Goal: Task Accomplishment & Management: Use online tool/utility

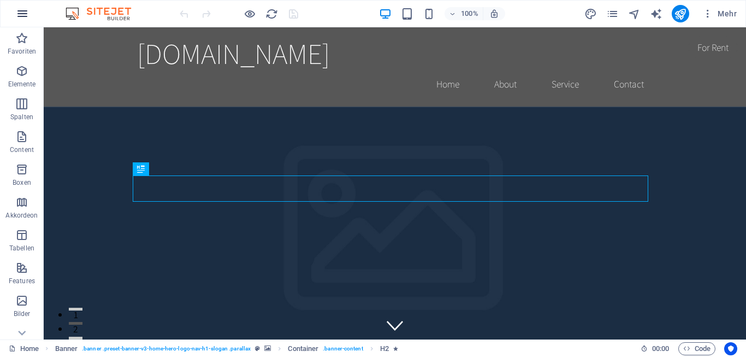
click at [17, 8] on icon "button" at bounding box center [22, 13] width 13 height 13
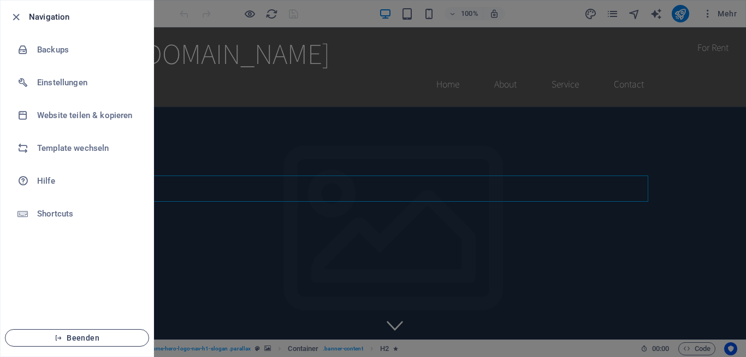
click at [93, 337] on span "Beenden" at bounding box center [77, 337] width 126 height 9
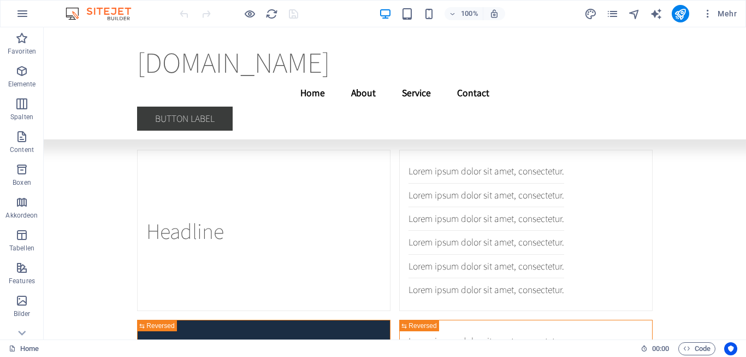
scroll to position [23068, 0]
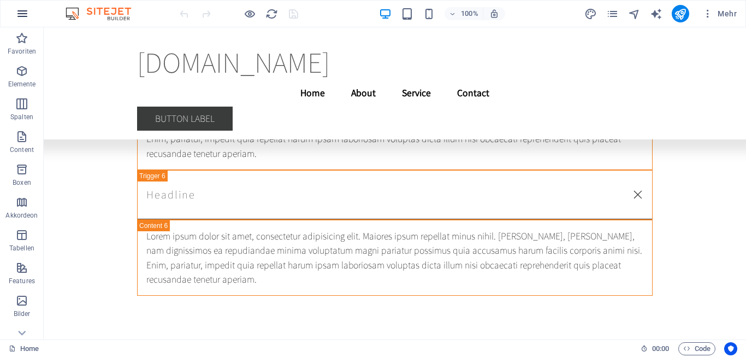
click at [23, 10] on icon "button" at bounding box center [22, 13] width 13 height 13
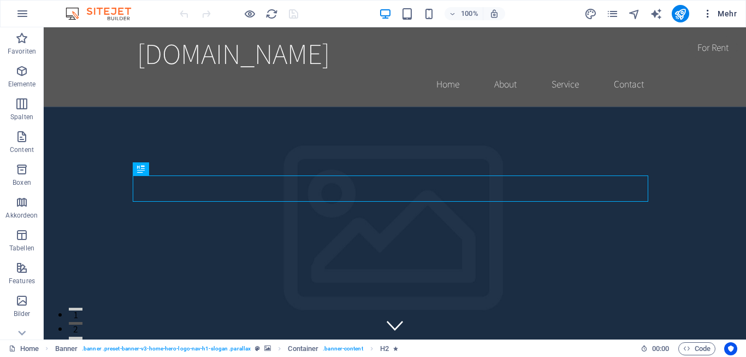
click at [720, 10] on span "Mehr" at bounding box center [719, 13] width 34 height 11
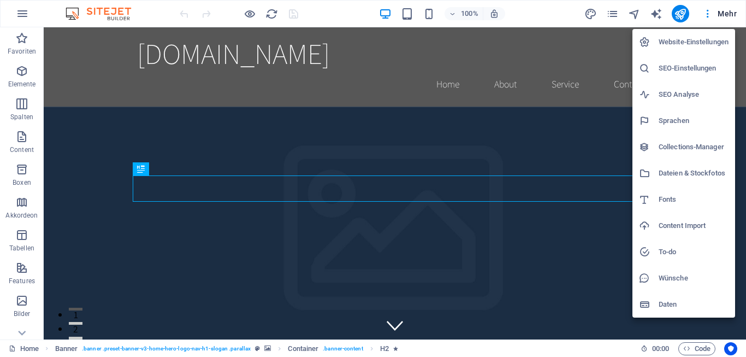
click at [708, 12] on div at bounding box center [373, 178] width 746 height 357
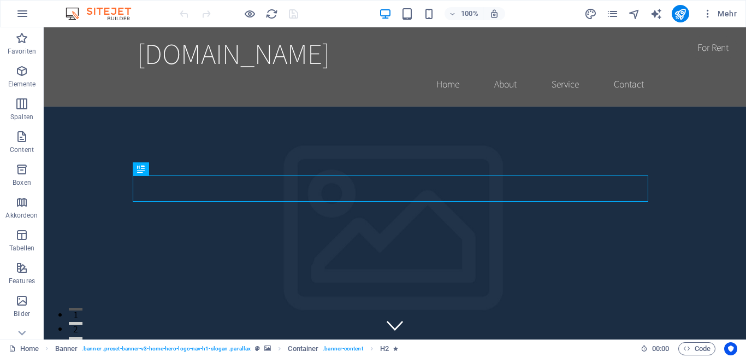
click at [708, 12] on icon "button" at bounding box center [707, 13] width 11 height 11
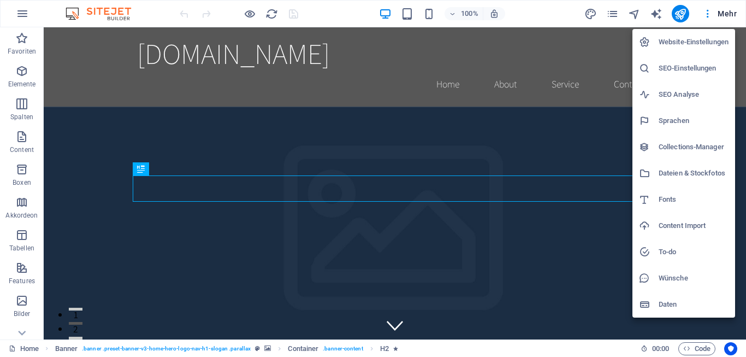
click at [727, 12] on div at bounding box center [373, 178] width 746 height 357
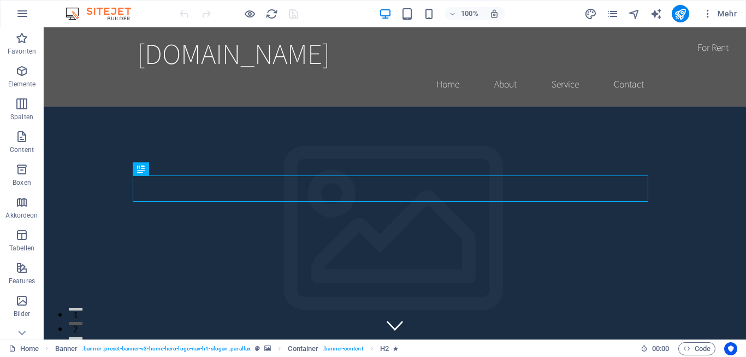
click at [727, 12] on span "Mehr" at bounding box center [719, 13] width 34 height 11
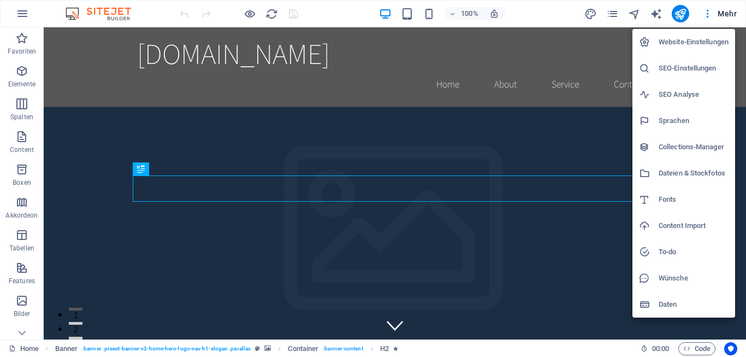
click at [727, 12] on div at bounding box center [373, 178] width 746 height 357
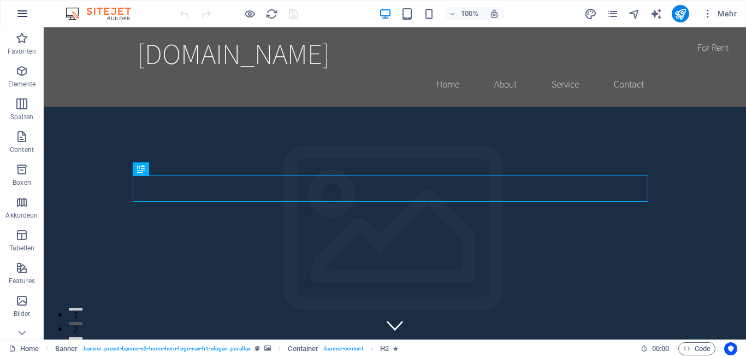
click at [22, 9] on icon "button" at bounding box center [22, 13] width 13 height 13
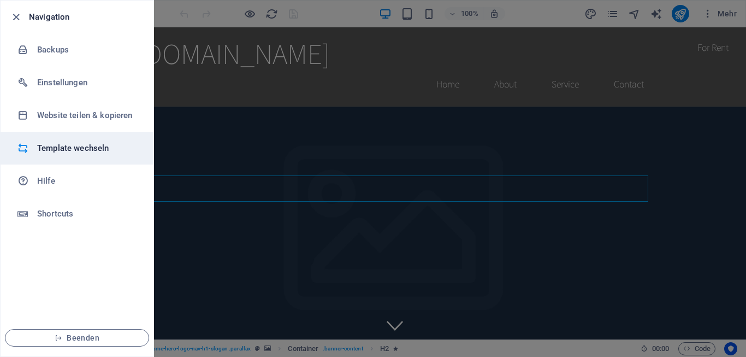
click at [66, 146] on h6 "Template wechseln" at bounding box center [87, 147] width 101 height 13
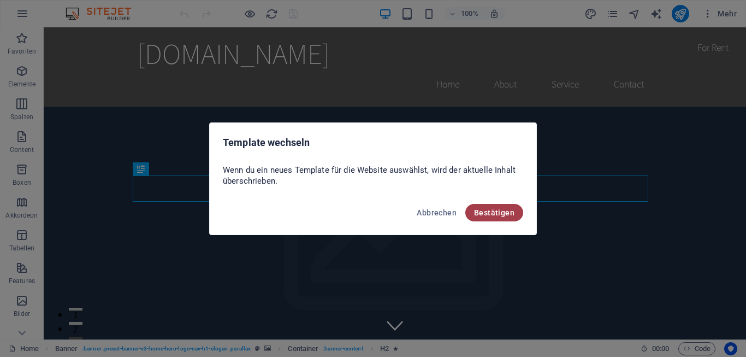
click at [489, 210] on span "Bestätigen" at bounding box center [494, 212] width 40 height 9
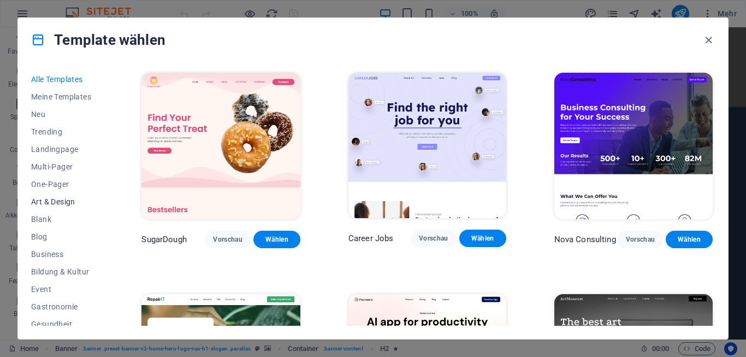
click at [52, 200] on span "Art & Design" at bounding box center [62, 201] width 62 height 9
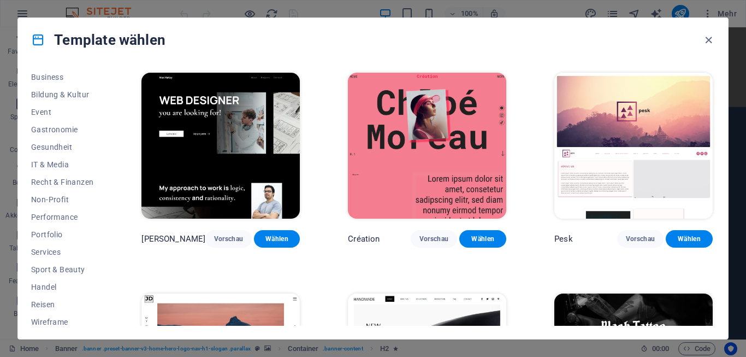
scroll to position [182, 0]
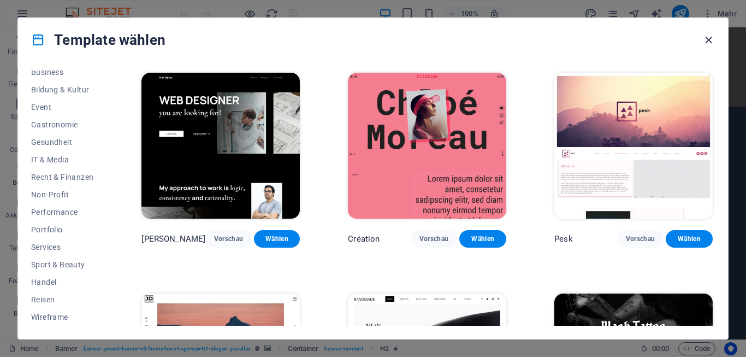
click at [707, 38] on icon "button" at bounding box center [708, 40] width 13 height 13
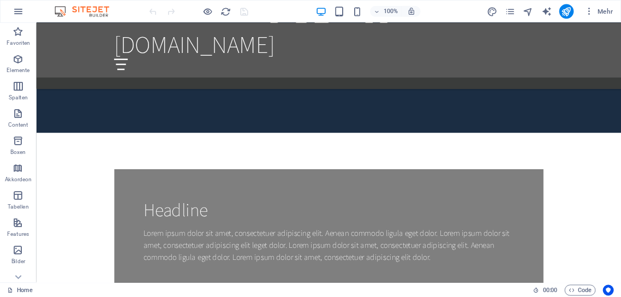
scroll to position [886, 0]
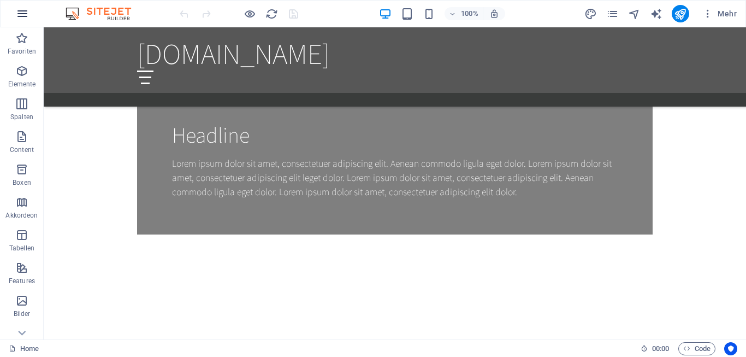
click at [22, 13] on icon "button" at bounding box center [22, 13] width 13 height 13
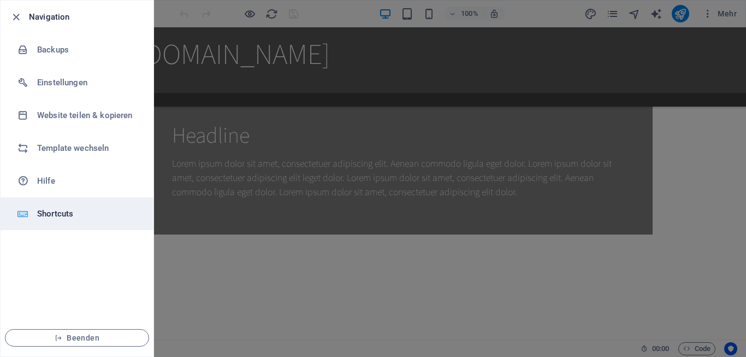
click at [51, 211] on h6 "Shortcuts" at bounding box center [87, 213] width 101 height 13
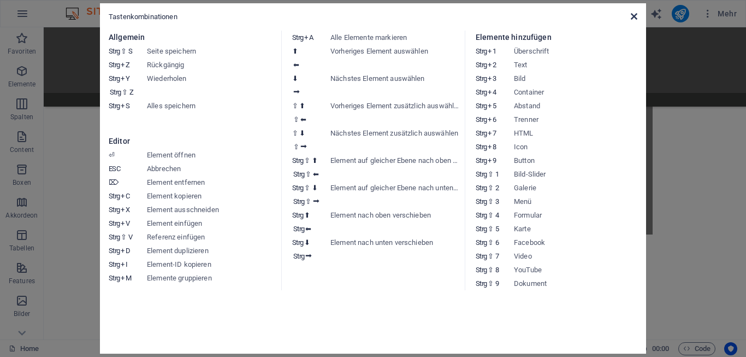
click at [634, 15] on icon at bounding box center [634, 16] width 7 height 9
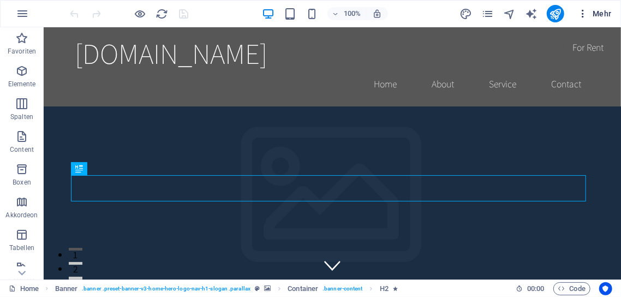
click at [583, 13] on icon "button" at bounding box center [583, 13] width 11 height 11
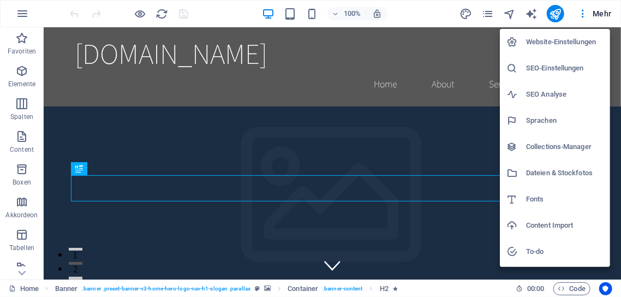
click at [576, 39] on h6 "Website-Einstellungen" at bounding box center [565, 41] width 78 height 13
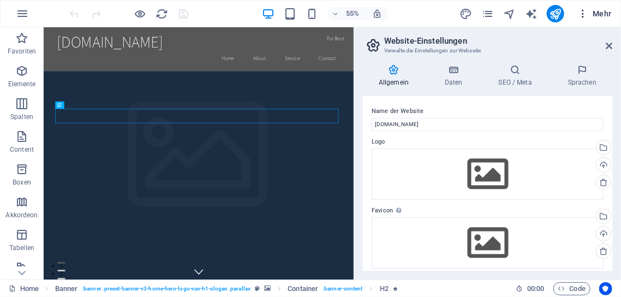
click at [605, 10] on span "Mehr" at bounding box center [595, 13] width 34 height 11
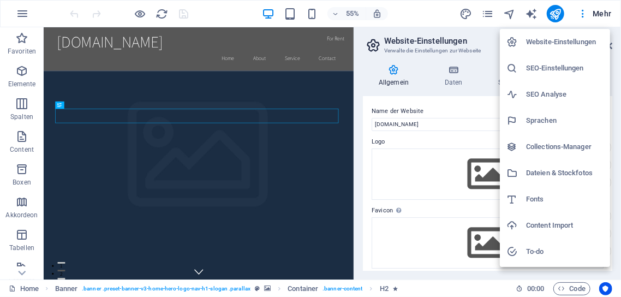
click at [539, 249] on h6 "To-do" at bounding box center [565, 251] width 78 height 13
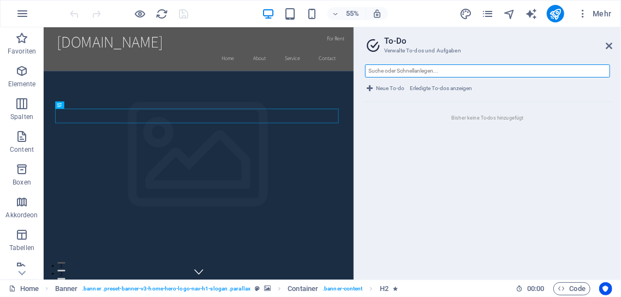
click at [464, 73] on input "text" at bounding box center [487, 70] width 245 height 13
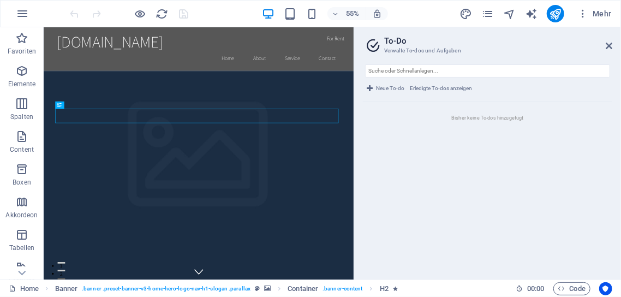
click at [463, 139] on ul "Bisher keine To-dos hinzugefügt" at bounding box center [488, 186] width 250 height 169
click at [19, 8] on icon "button" at bounding box center [22, 13] width 13 height 13
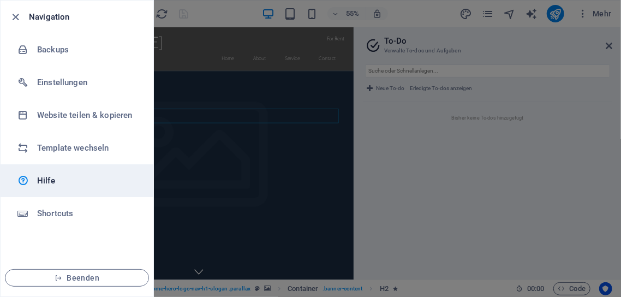
click at [45, 179] on h6 "Hilfe" at bounding box center [87, 180] width 101 height 13
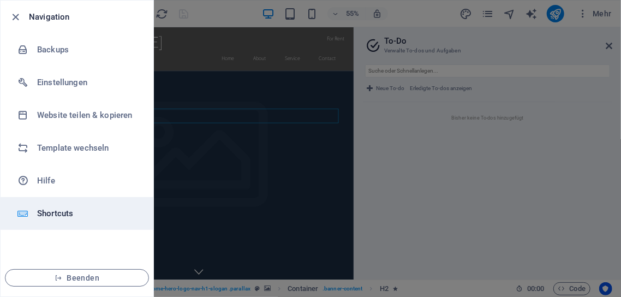
click at [52, 208] on h6 "Shortcuts" at bounding box center [87, 213] width 101 height 13
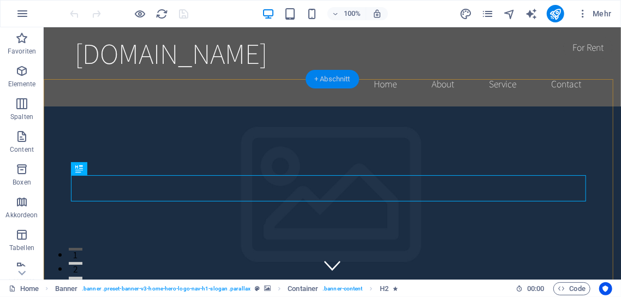
drag, startPoint x: 326, startPoint y: 78, endPoint x: 95, endPoint y: 102, distance: 232.2
click at [326, 78] on div "+ Abschnitt" at bounding box center [333, 79] width 54 height 19
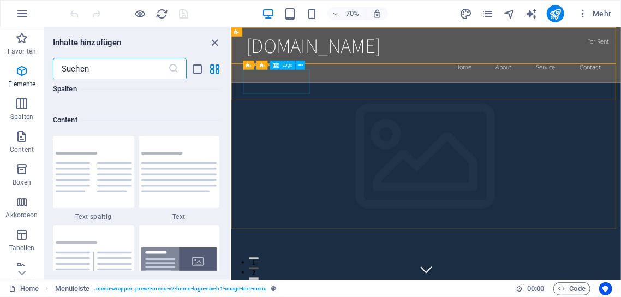
scroll to position [1911, 0]
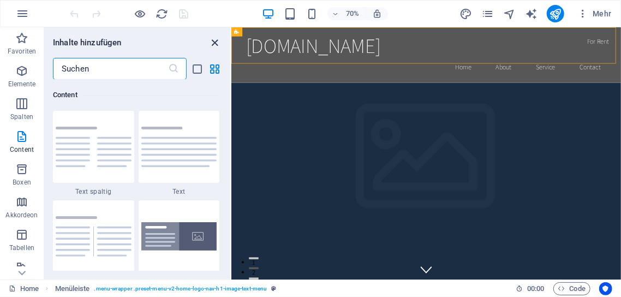
click at [213, 40] on icon "close panel" at bounding box center [215, 43] width 13 height 13
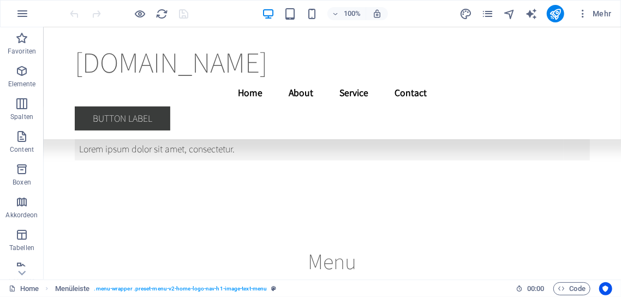
scroll to position [14478, 0]
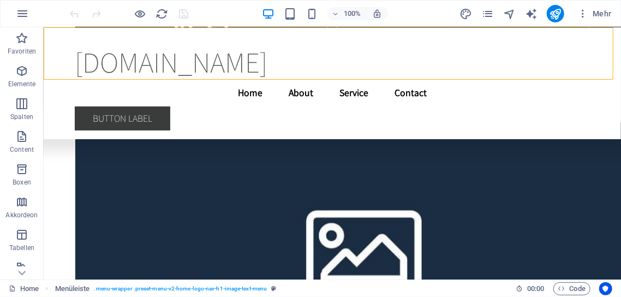
drag, startPoint x: 618, startPoint y: 232, endPoint x: 621, endPoint y: 132, distance: 100.0
drag, startPoint x: 618, startPoint y: 180, endPoint x: 621, endPoint y: 140, distance: 39.4
drag, startPoint x: 618, startPoint y: 180, endPoint x: 618, endPoint y: 135, distance: 44.8
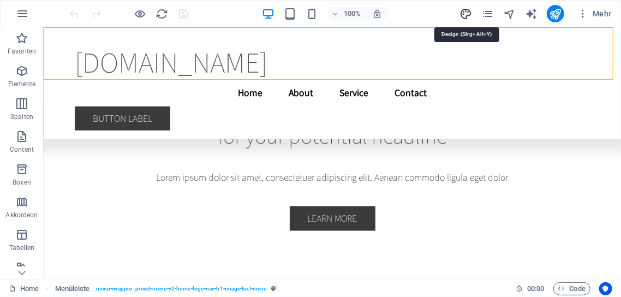
scroll to position [2453, 0]
click at [466, 12] on icon "design" at bounding box center [466, 14] width 13 height 13
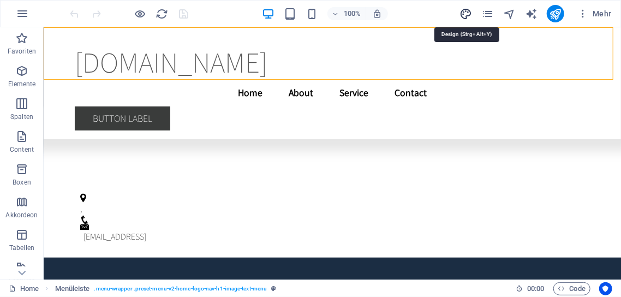
select select "rem"
select select "200"
select select "px"
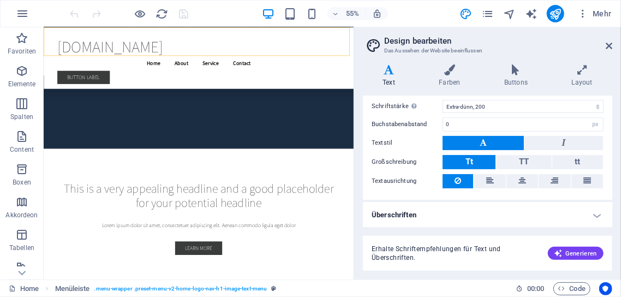
scroll to position [0, 0]
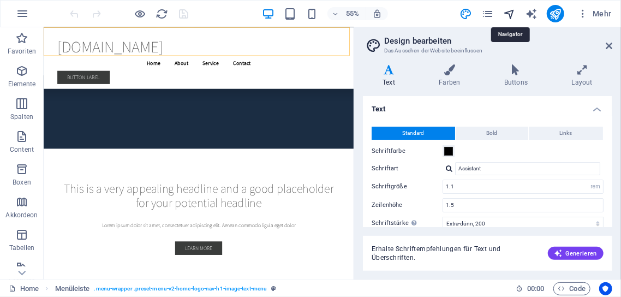
click at [510, 10] on icon "navigator" at bounding box center [509, 14] width 13 height 13
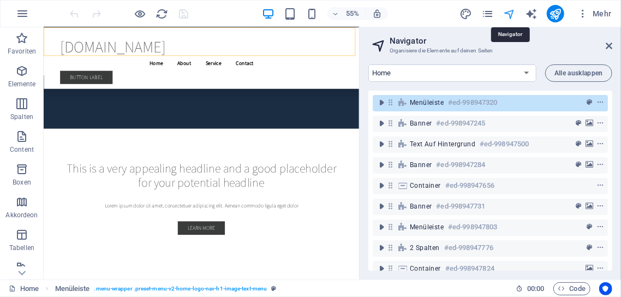
scroll to position [2834, 0]
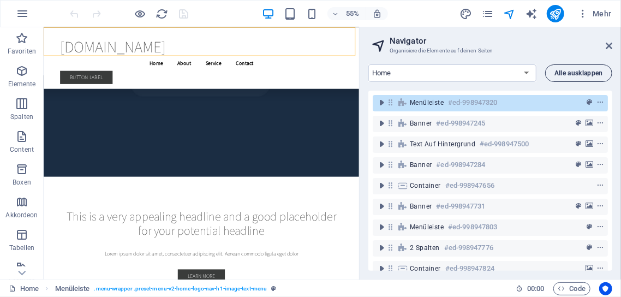
click at [583, 69] on button "Alle ausklappen" at bounding box center [578, 72] width 67 height 17
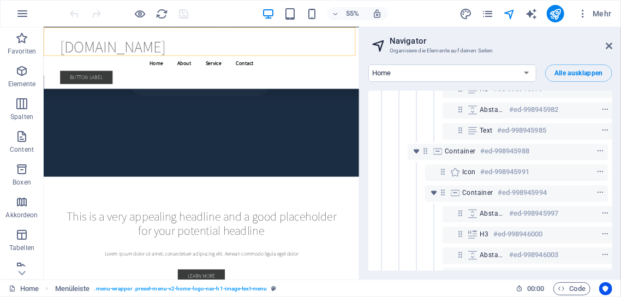
scroll to position [0, 0]
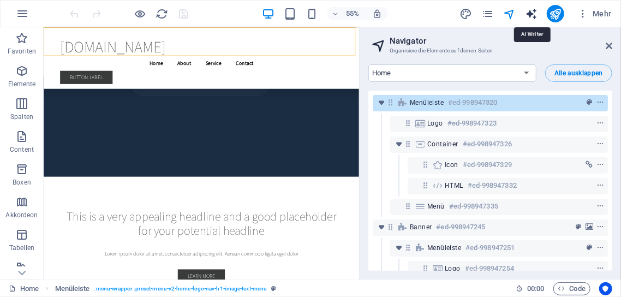
click at [532, 9] on icon "text_generator" at bounding box center [531, 14] width 13 height 13
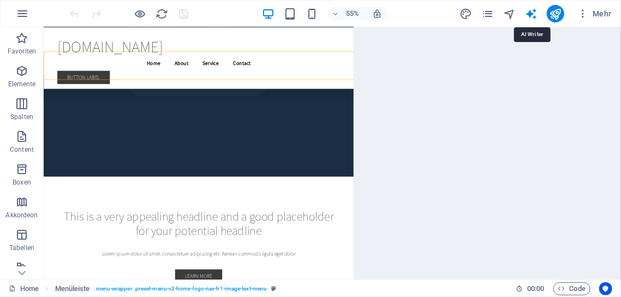
select select "English"
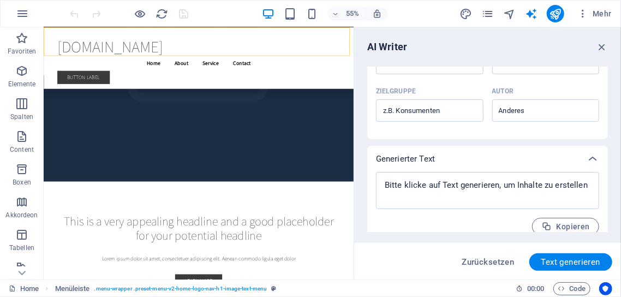
scroll to position [362, 0]
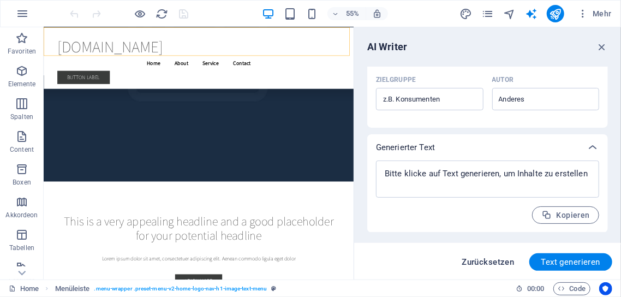
click at [501, 261] on span "Zurücksetzen" at bounding box center [488, 262] width 52 height 9
type textarea "x"
click at [501, 261] on span "Zurücksetzen" at bounding box center [488, 262] width 52 height 9
type textarea "x"
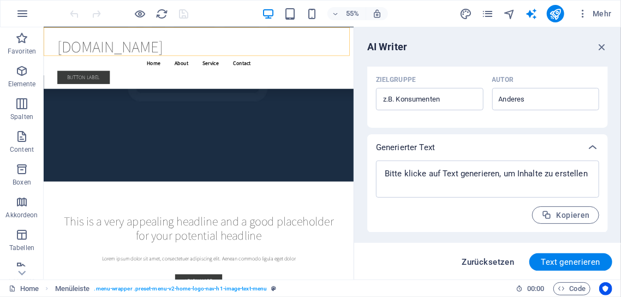
type textarea "x"
click at [501, 261] on span "Zurücksetzen" at bounding box center [488, 262] width 52 height 9
type textarea "x"
click at [500, 261] on span "Zurücksetzen" at bounding box center [488, 262] width 52 height 9
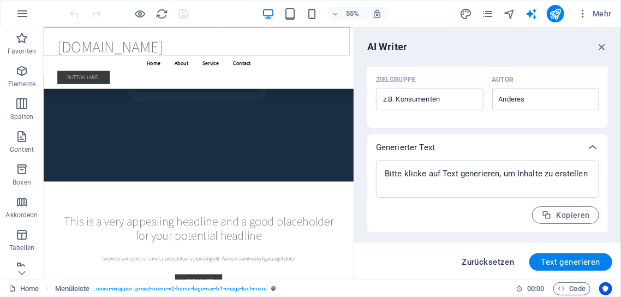
type textarea "x"
click at [500, 261] on span "Zurücksetzen" at bounding box center [488, 262] width 52 height 9
type textarea "x"
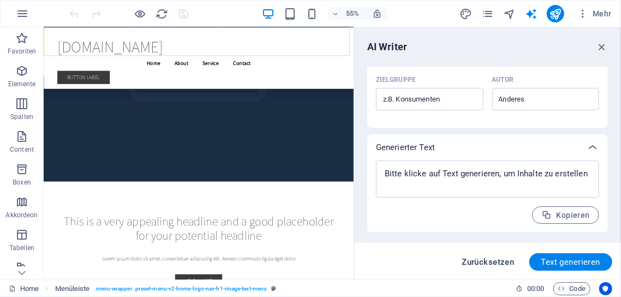
click at [500, 261] on span "Zurücksetzen" at bounding box center [488, 262] width 52 height 9
type textarea "x"
click at [500, 261] on span "Zurücksetzen" at bounding box center [488, 262] width 52 height 9
type textarea "x"
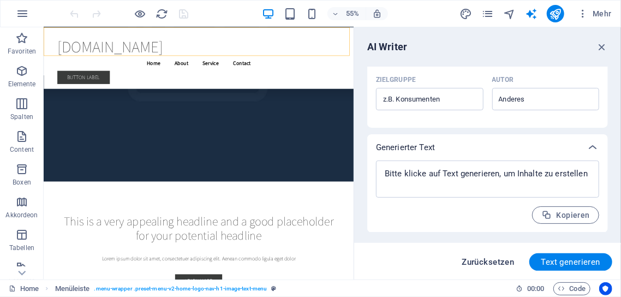
type textarea "x"
click at [500, 261] on span "Zurücksetzen" at bounding box center [488, 262] width 52 height 9
type textarea "x"
click at [500, 261] on span "Zurücksetzen" at bounding box center [488, 262] width 52 height 9
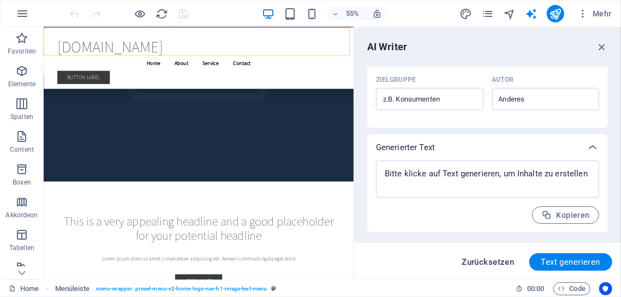
type textarea "x"
click at [603, 43] on icon "button" at bounding box center [602, 47] width 12 height 12
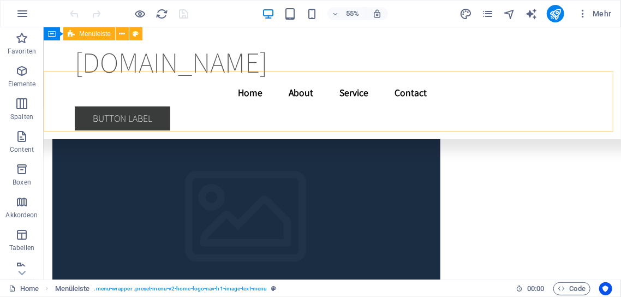
scroll to position [2301, 0]
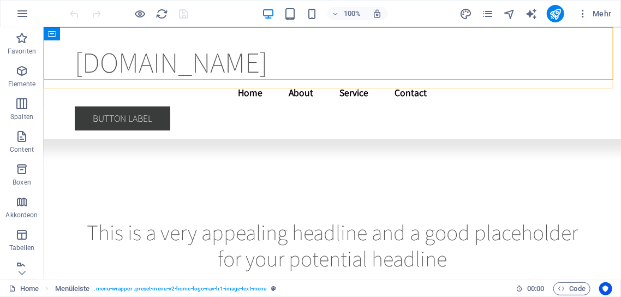
click at [603, 42] on div "fritzo.art Menu Home About Service Contact Button label" at bounding box center [332, 83] width 578 height 112
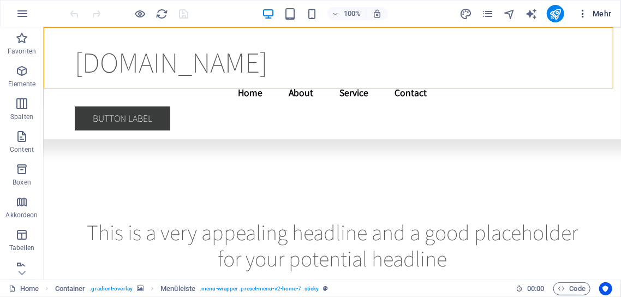
click at [601, 13] on span "Mehr" at bounding box center [595, 13] width 34 height 11
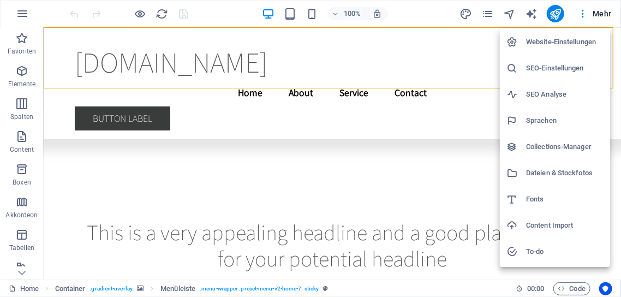
click at [584, 13] on div at bounding box center [310, 148] width 621 height 297
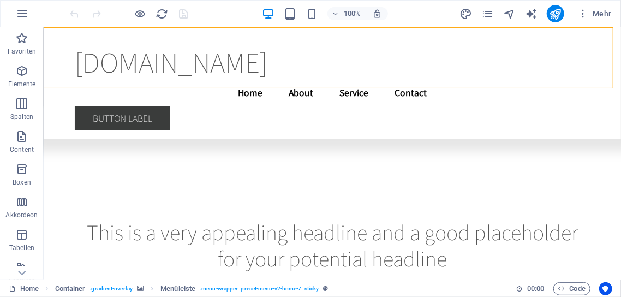
click at [584, 13] on icon "button" at bounding box center [583, 13] width 11 height 11
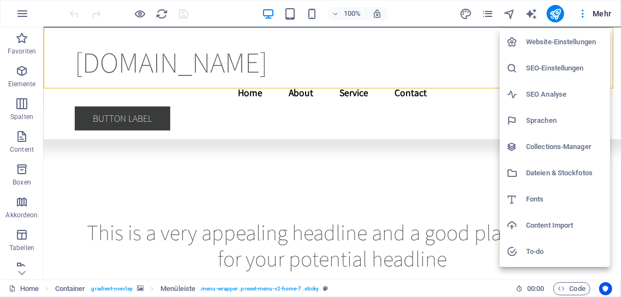
click at [565, 40] on h6 "Website-Einstellungen" at bounding box center [565, 41] width 78 height 13
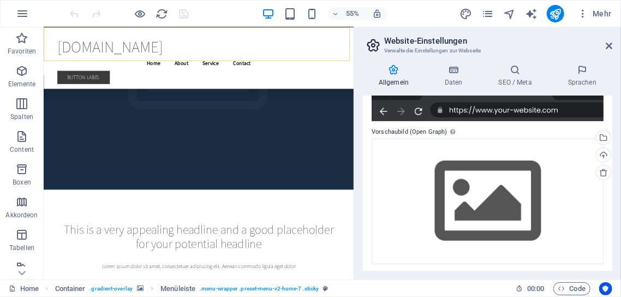
scroll to position [197, 0]
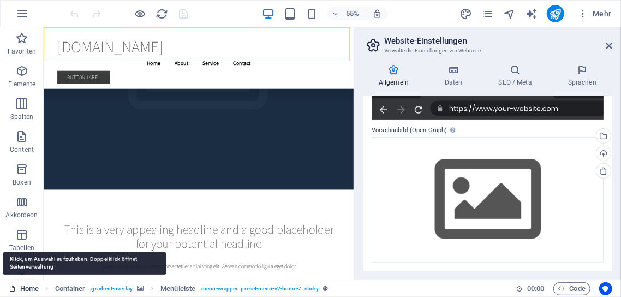
click at [26, 287] on link "Home" at bounding box center [24, 288] width 30 height 13
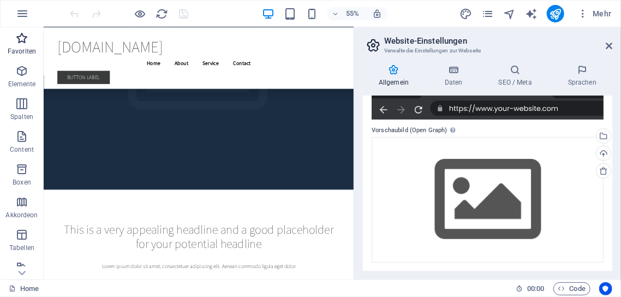
click at [21, 39] on icon "button" at bounding box center [21, 38] width 13 height 13
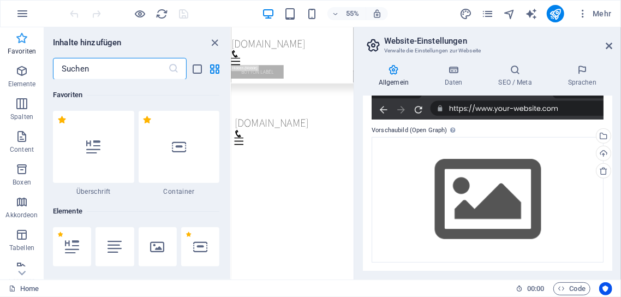
click at [21, 39] on icon "button" at bounding box center [21, 38] width 13 height 13
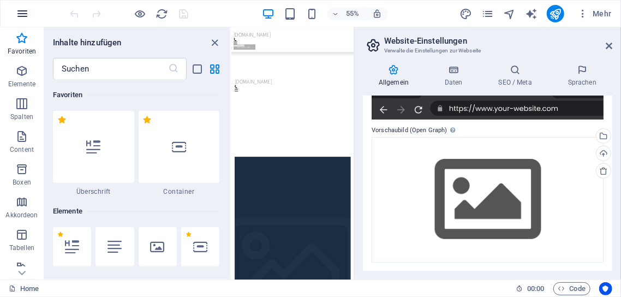
scroll to position [2776, 0]
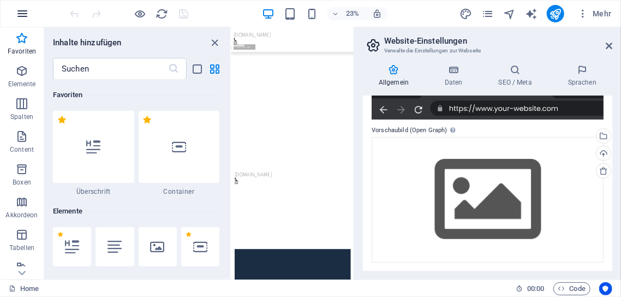
click at [21, 11] on icon "button" at bounding box center [22, 13] width 13 height 13
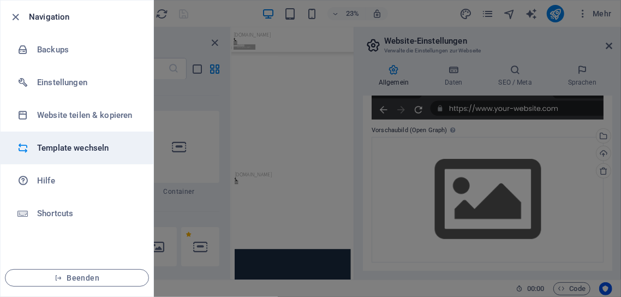
click at [72, 145] on h6 "Template wechseln" at bounding box center [87, 147] width 101 height 13
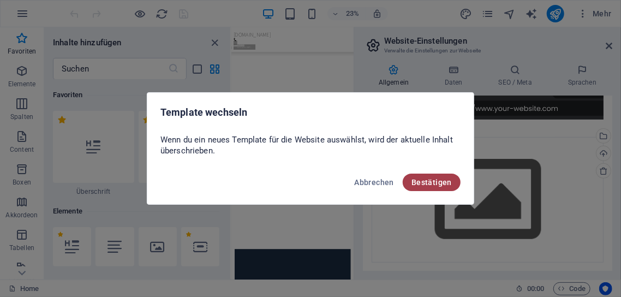
click at [440, 177] on button "Bestätigen" at bounding box center [432, 182] width 58 height 17
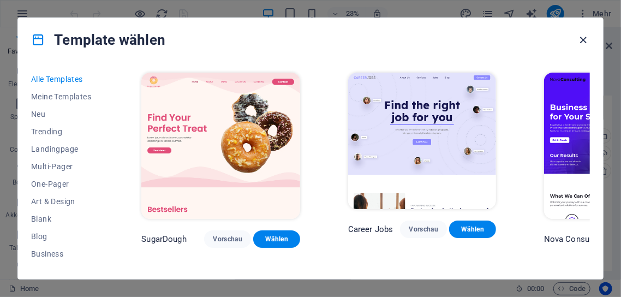
click at [584, 36] on icon "button" at bounding box center [584, 40] width 13 height 13
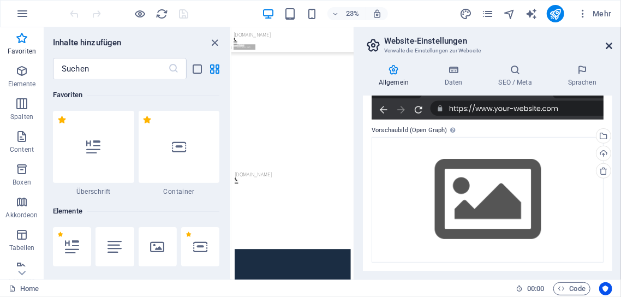
click at [609, 43] on icon at bounding box center [609, 45] width 7 height 9
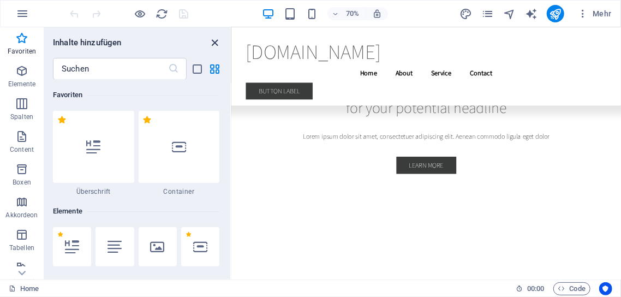
click at [213, 40] on icon "close panel" at bounding box center [215, 43] width 13 height 13
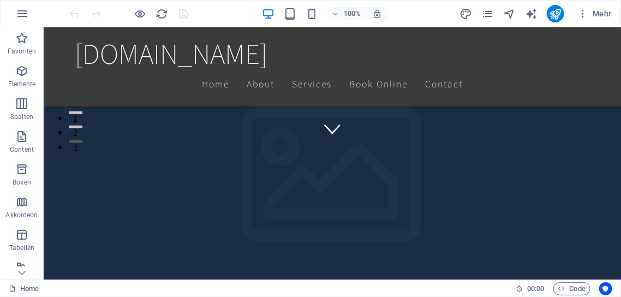
scroll to position [0, 0]
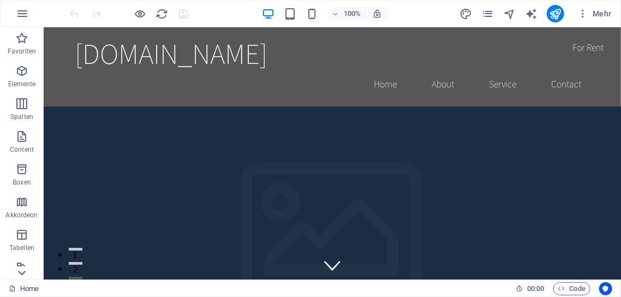
click at [21, 269] on icon at bounding box center [21, 272] width 15 height 15
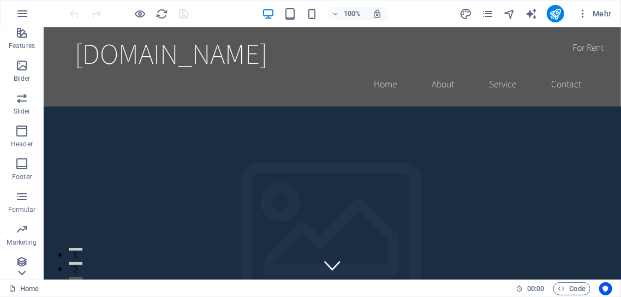
scroll to position [239, 0]
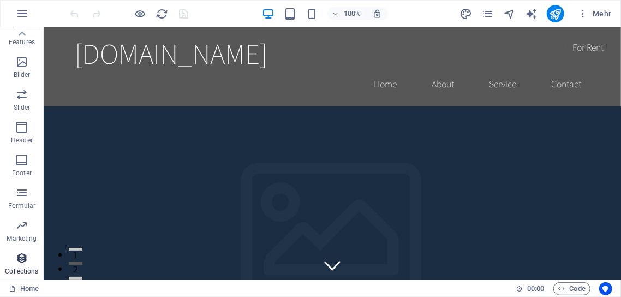
click at [23, 266] on span "Collections" at bounding box center [22, 265] width 44 height 26
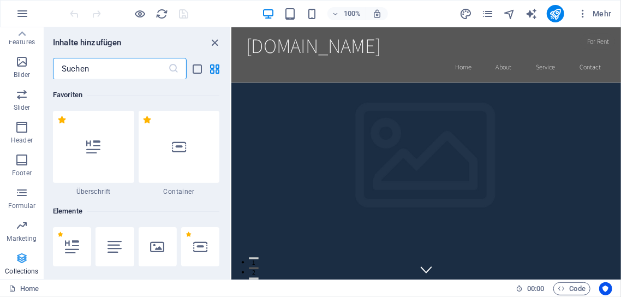
scroll to position [9995, 0]
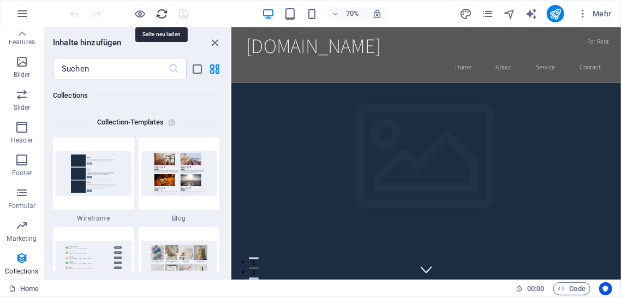
click at [162, 11] on icon "reload" at bounding box center [162, 14] width 13 height 13
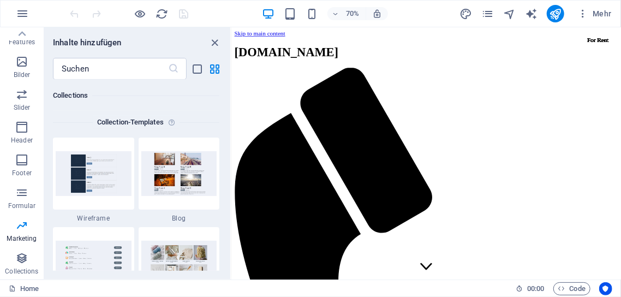
scroll to position [9969, 0]
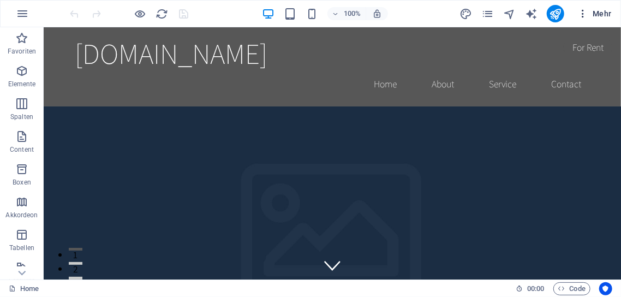
click at [602, 9] on span "Mehr" at bounding box center [595, 13] width 34 height 11
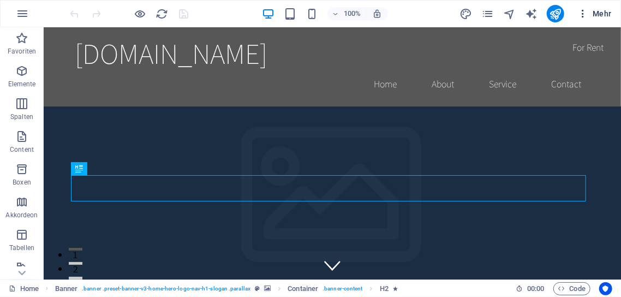
click at [597, 9] on span "Mehr" at bounding box center [595, 13] width 34 height 11
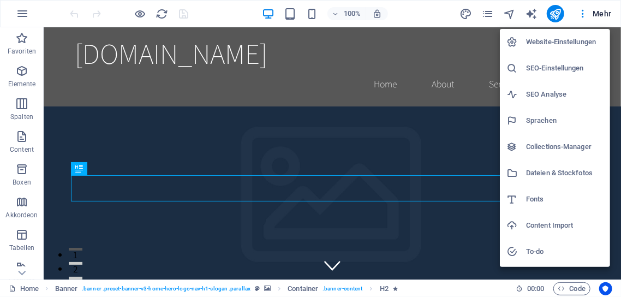
click at [24, 11] on div at bounding box center [310, 148] width 621 height 297
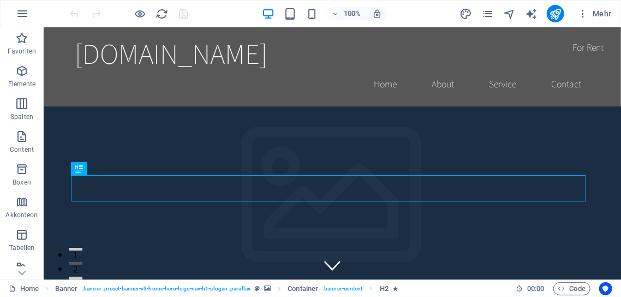
click at [24, 11] on icon "button" at bounding box center [22, 13] width 13 height 13
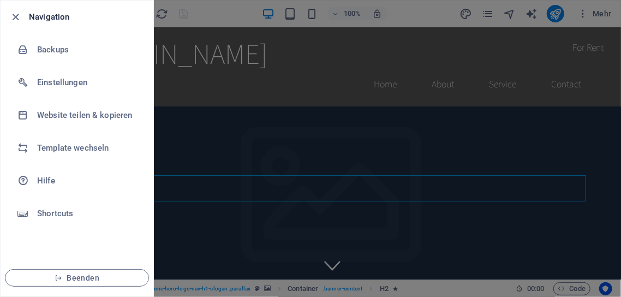
click at [210, 13] on div at bounding box center [310, 148] width 621 height 297
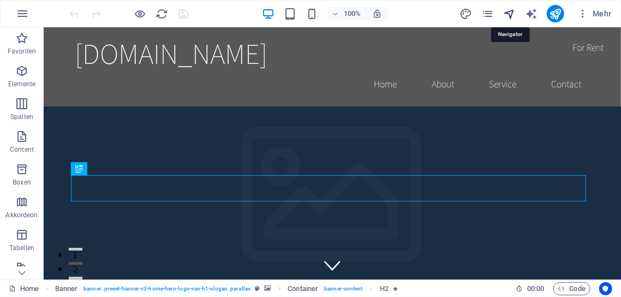
click at [510, 13] on icon "navigator" at bounding box center [509, 14] width 13 height 13
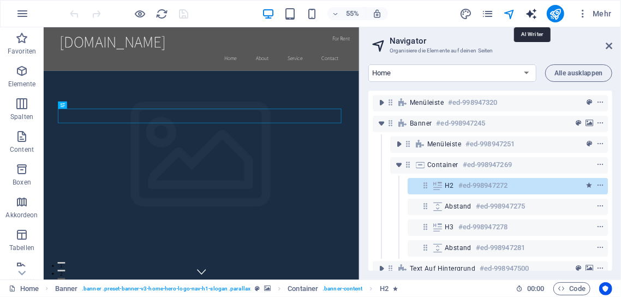
click at [532, 12] on icon "text_generator" at bounding box center [531, 14] width 13 height 13
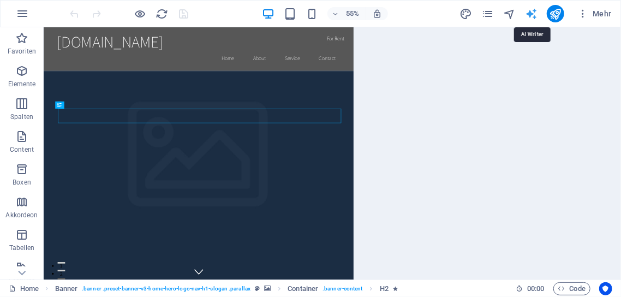
select select "English"
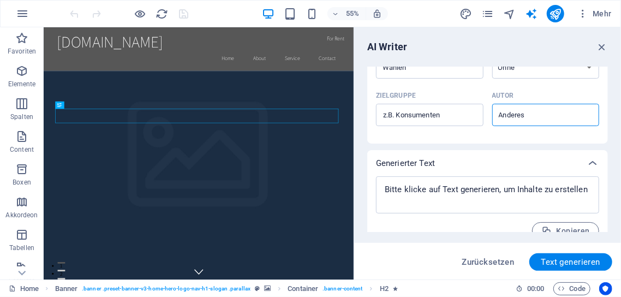
scroll to position [362, 0]
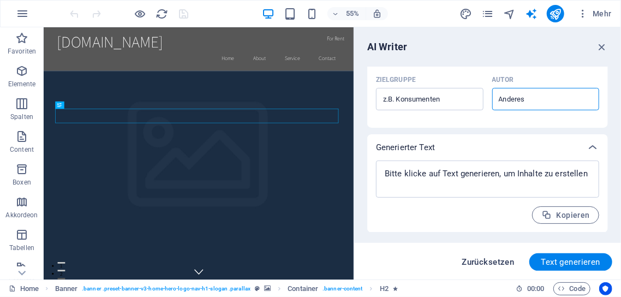
click at [501, 260] on span "Zurücksetzen" at bounding box center [488, 262] width 52 height 9
type textarea "x"
click at [501, 260] on span "Zurücksetzen" at bounding box center [488, 262] width 52 height 9
type textarea "x"
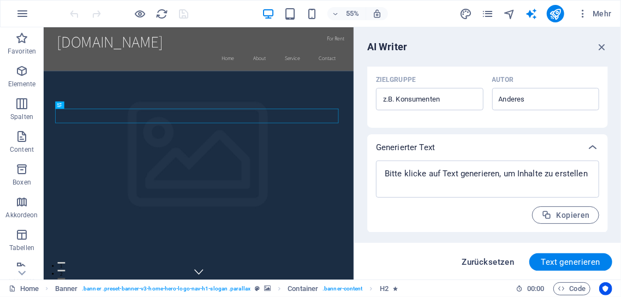
type textarea "x"
click at [501, 260] on span "Zurücksetzen" at bounding box center [488, 262] width 52 height 9
type textarea "x"
click at [501, 260] on span "Zurücksetzen" at bounding box center [488, 262] width 52 height 9
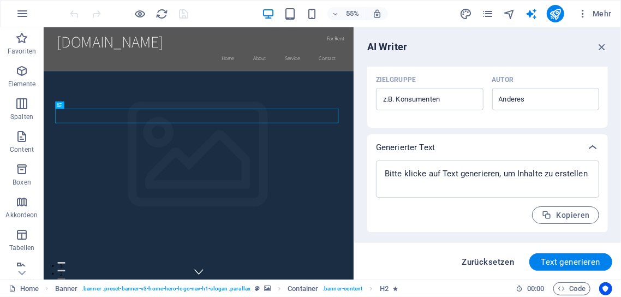
type textarea "x"
click at [501, 260] on span "Zurücksetzen" at bounding box center [488, 262] width 52 height 9
type textarea "x"
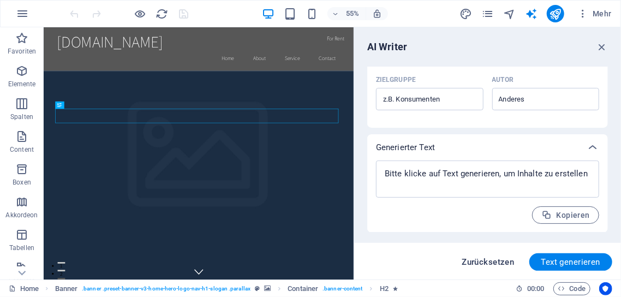
click at [501, 260] on span "Zurücksetzen" at bounding box center [488, 262] width 52 height 9
type textarea "x"
click at [21, 236] on icon "button" at bounding box center [21, 234] width 13 height 13
click at [20, 272] on icon at bounding box center [22, 273] width 8 height 5
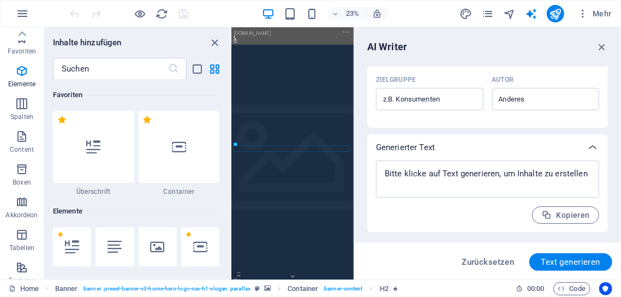
scroll to position [3781, 0]
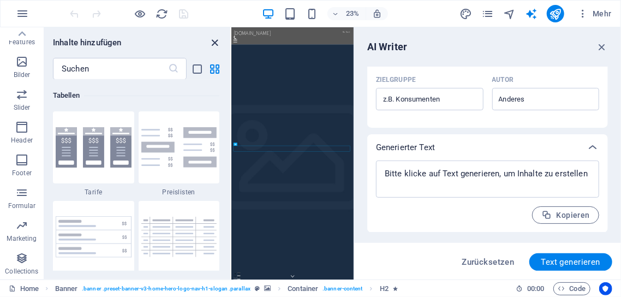
click at [215, 40] on icon "close panel" at bounding box center [215, 43] width 13 height 13
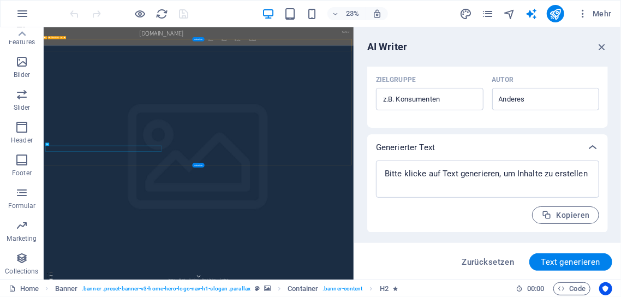
scroll to position [239, 0]
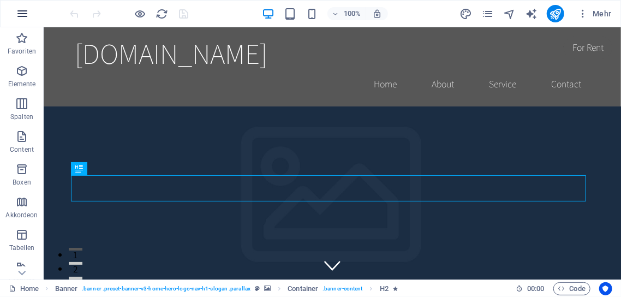
click at [20, 13] on icon "button" at bounding box center [22, 13] width 13 height 13
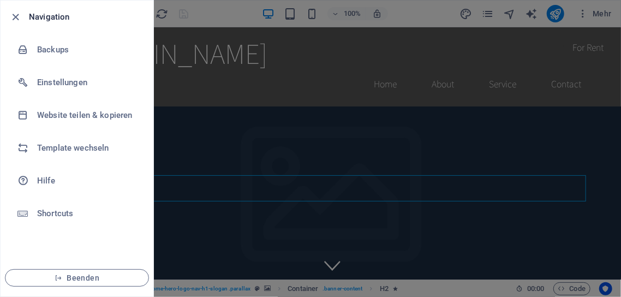
click at [251, 145] on div at bounding box center [310, 148] width 621 height 297
